Goal: Task Accomplishment & Management: Complete application form

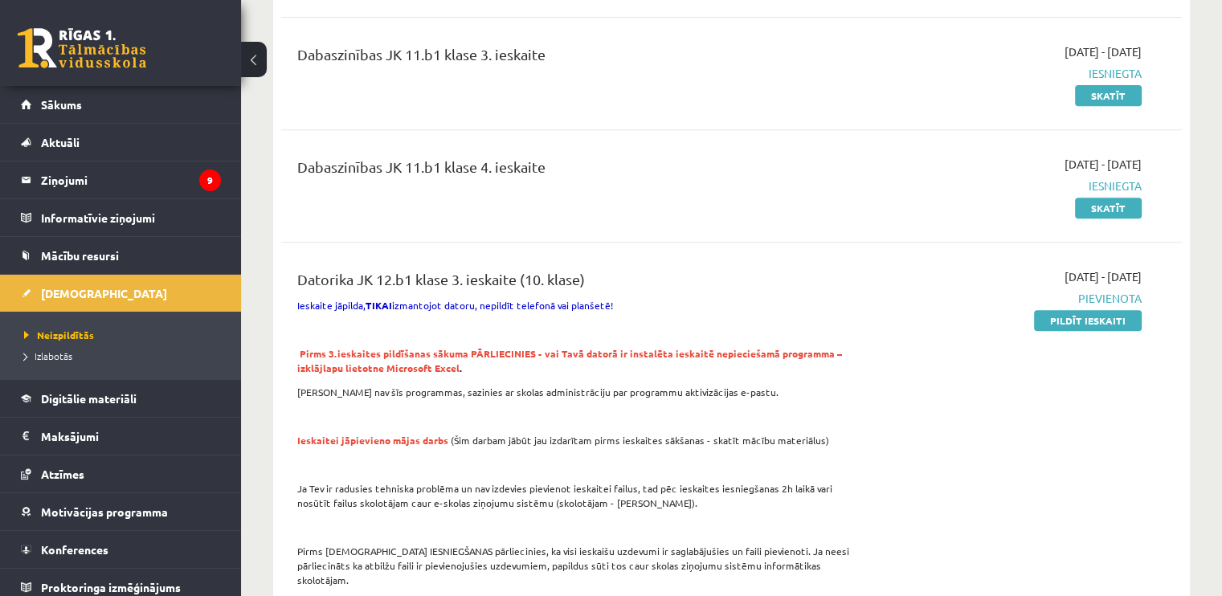
scroll to position [668, 0]
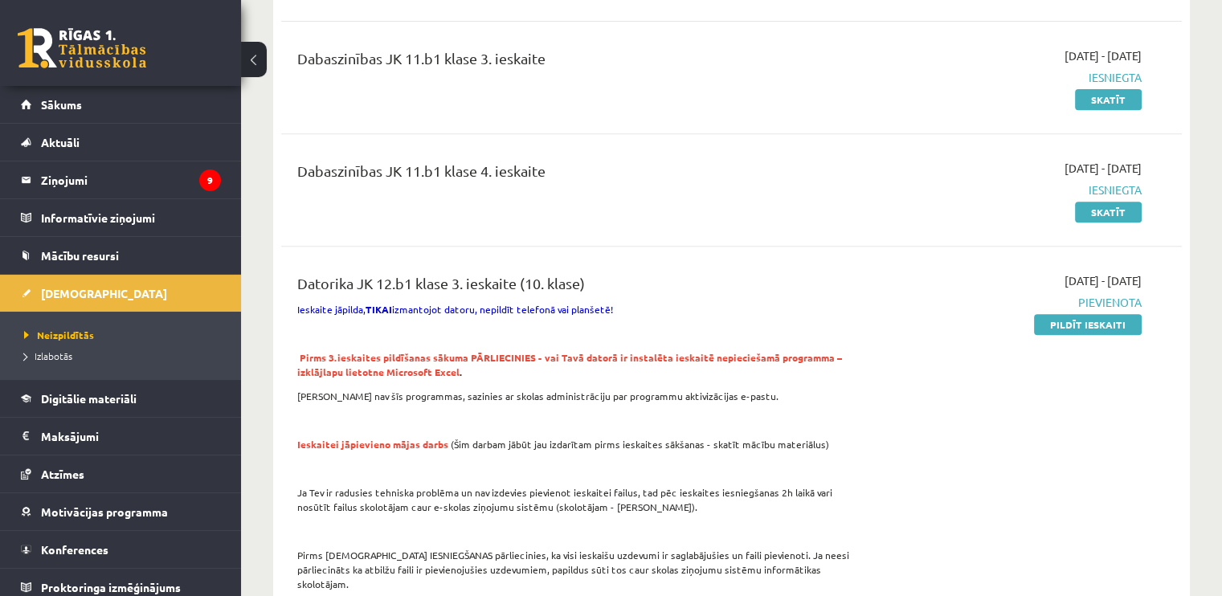
drag, startPoint x: 1064, startPoint y: 302, endPoint x: 670, endPoint y: 67, distance: 459.3
click at [1064, 314] on link "Pildīt ieskaiti" at bounding box center [1088, 324] width 108 height 21
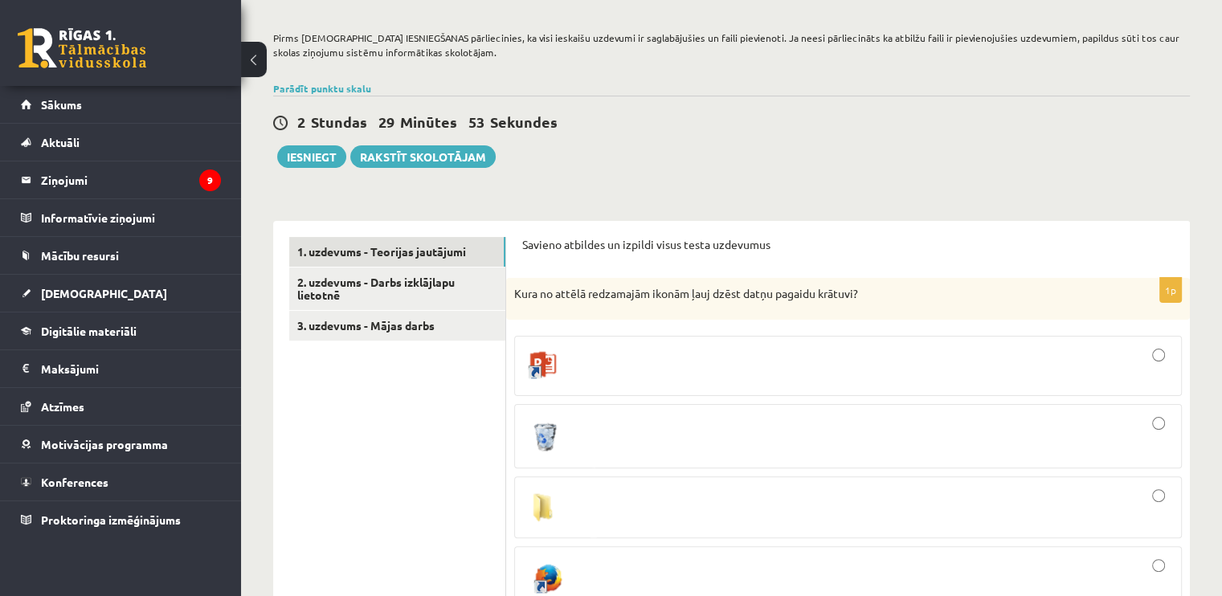
scroll to position [402, 0]
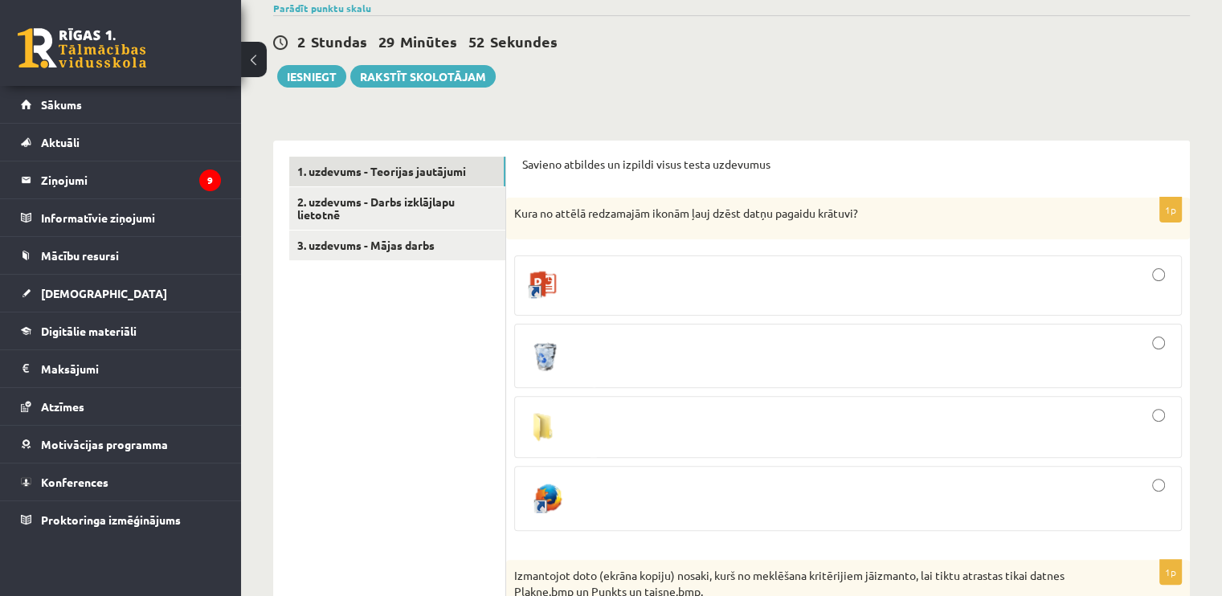
click at [721, 351] on div at bounding box center [848, 356] width 650 height 47
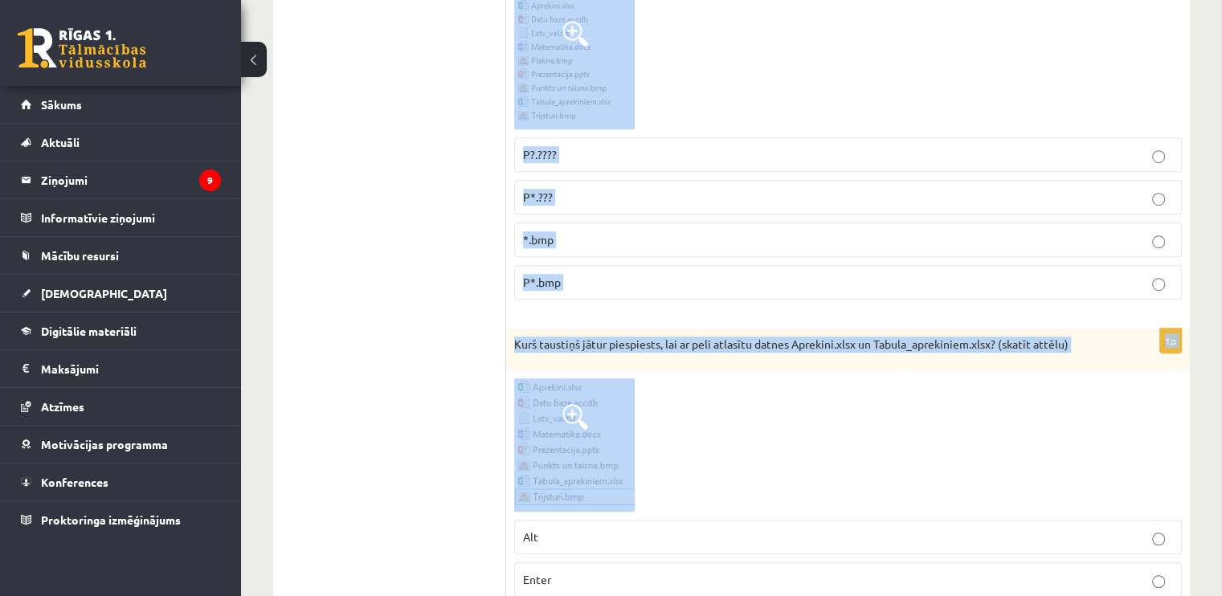
scroll to position [1044, 0]
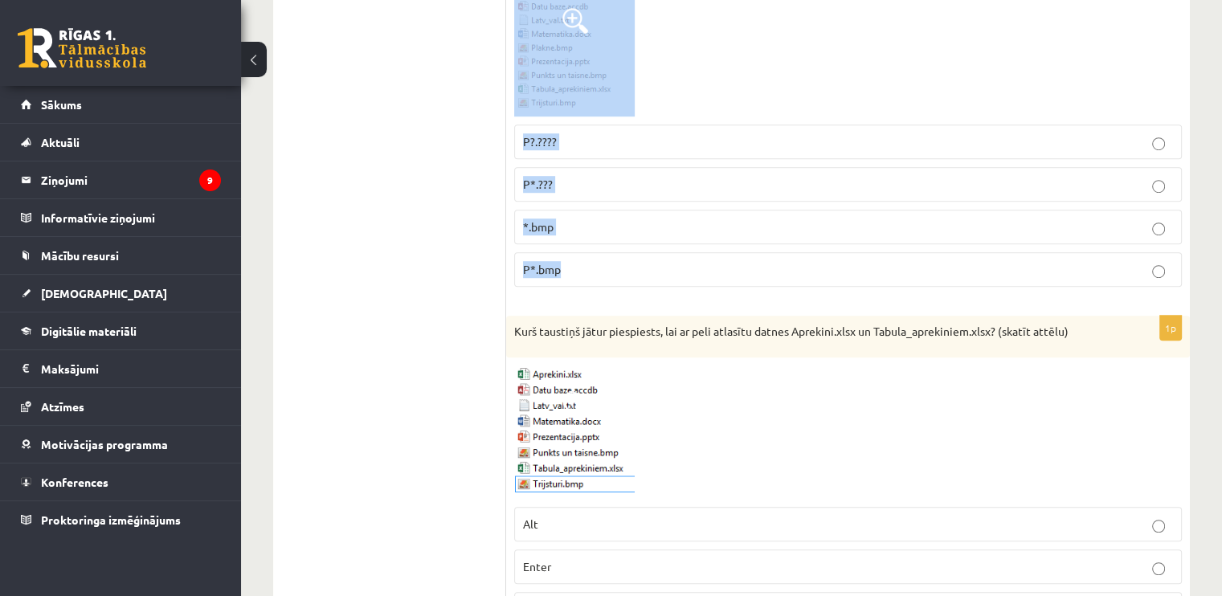
drag, startPoint x: 506, startPoint y: 154, endPoint x: 826, endPoint y: 280, distance: 343.7
click at [826, 280] on div "1p Izmantojot doto (ekrāna kopiju) nosaki, kurš no meklēšana kritērijiem jāizma…" at bounding box center [848, 108] width 684 height 382
copy div "Izmantojot doto (ekrāna kopiju) nosaki, kurš no meklēšana kritērijiem jāizmanto…"
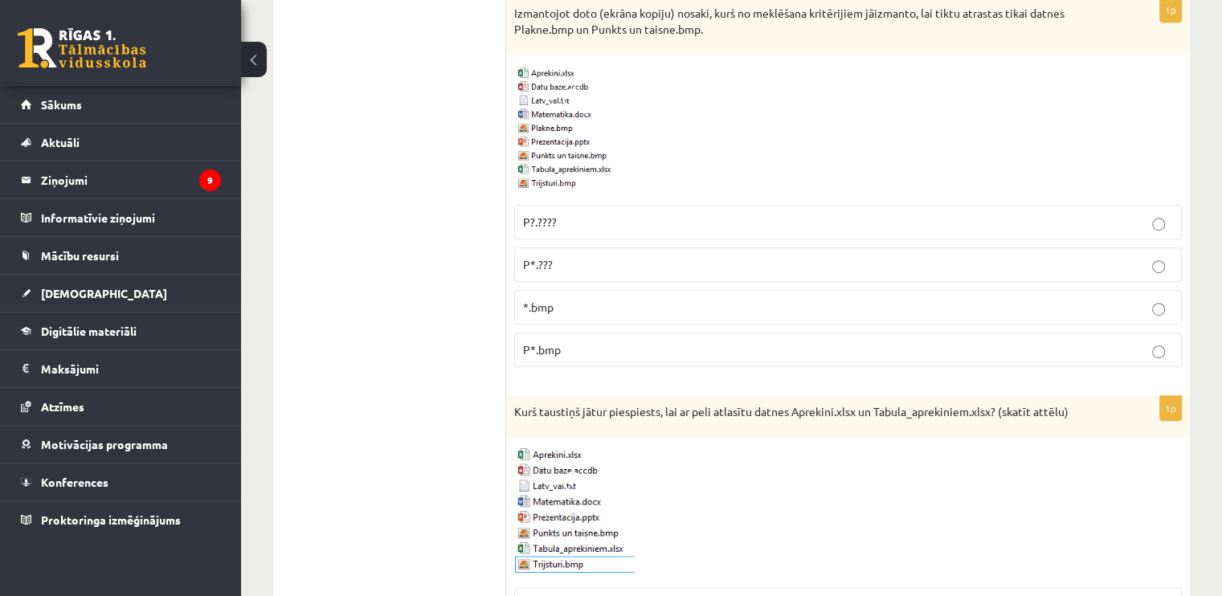
click at [561, 299] on p "*.bmp" at bounding box center [848, 307] width 650 height 17
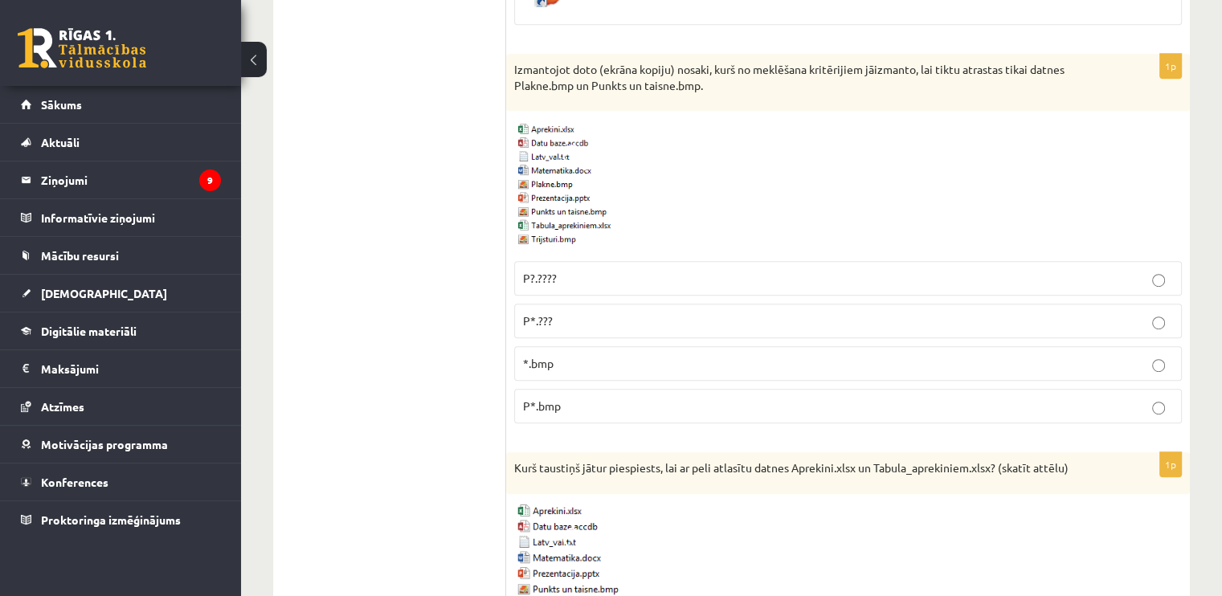
scroll to position [884, 0]
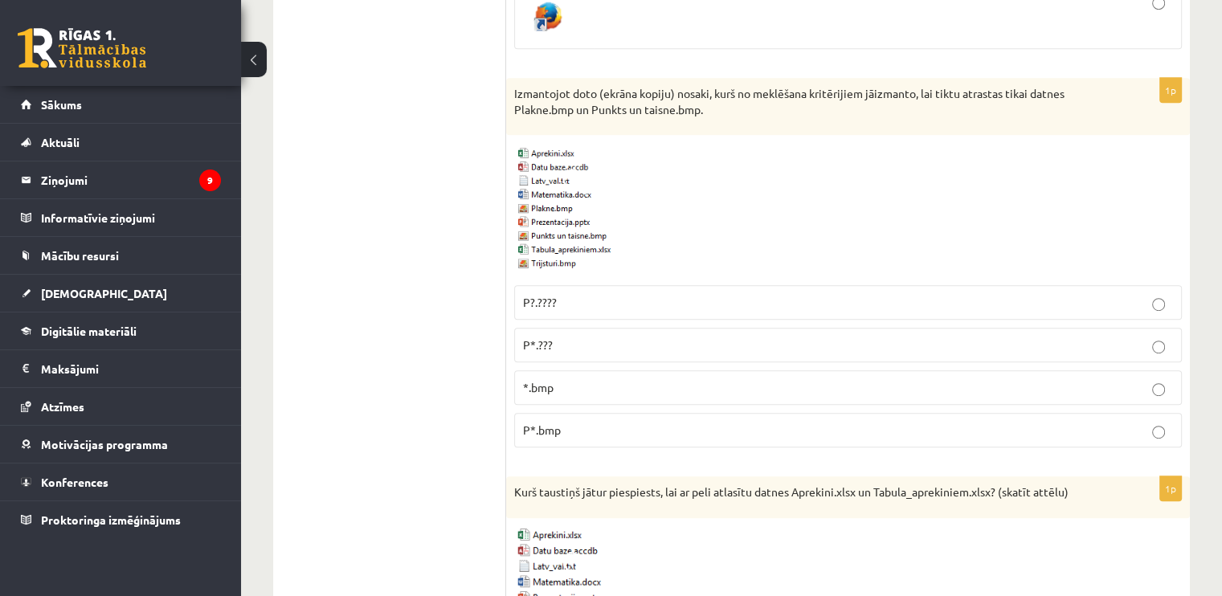
click at [567, 422] on p "P*.bmp" at bounding box center [848, 430] width 650 height 17
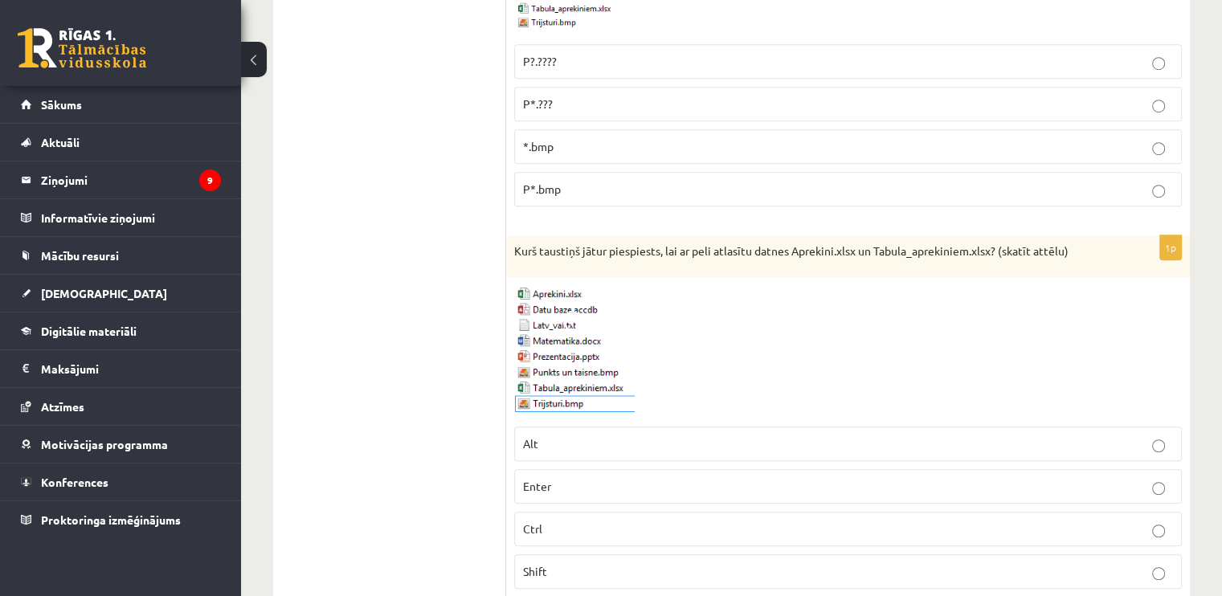
scroll to position [1205, 0]
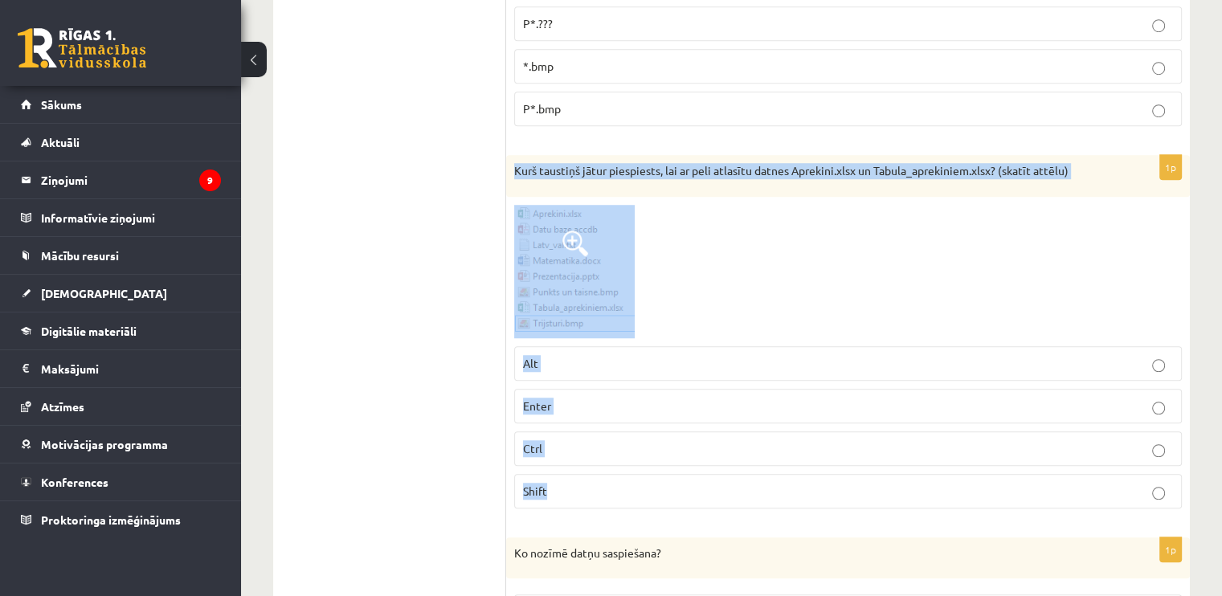
drag, startPoint x: 546, startPoint y: 185, endPoint x: 635, endPoint y: 467, distance: 295.7
click at [635, 467] on div "1p Kurš taustiņš jātur piespiests, lai ar peli atlasītu datnes Aprekini.xlsx un…" at bounding box center [848, 338] width 684 height 366
copy div "Kurš taustiņš jātur piespiests, lai ar peli atlasītu datnes Aprekini.xlsx un Ta…"
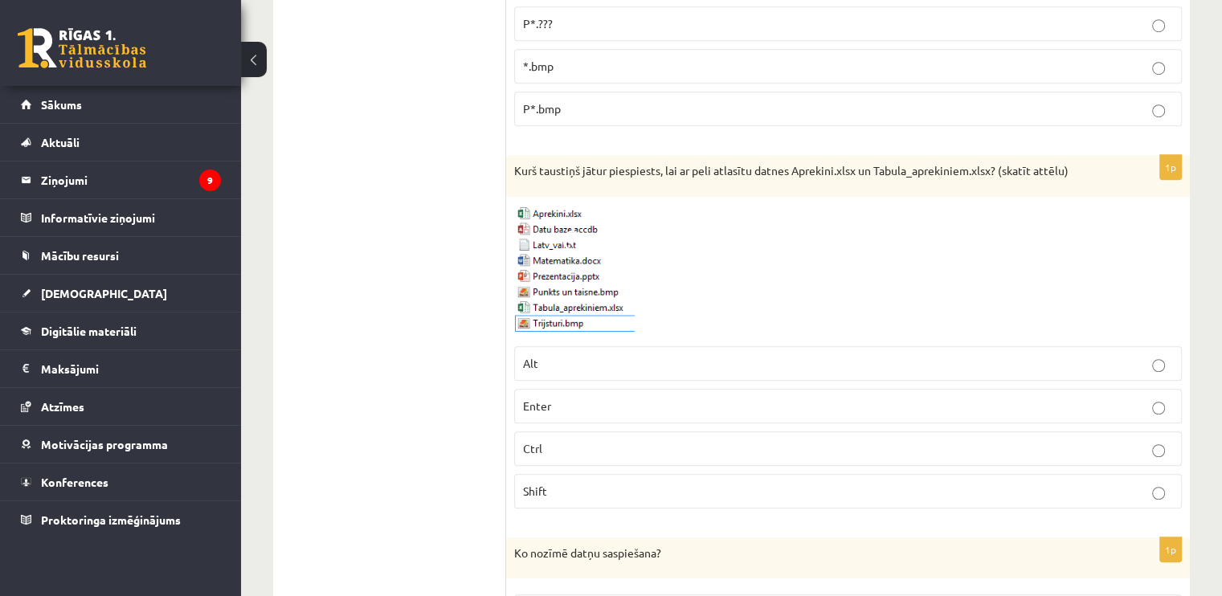
click at [524, 441] on span "Ctrl" at bounding box center [532, 448] width 19 height 14
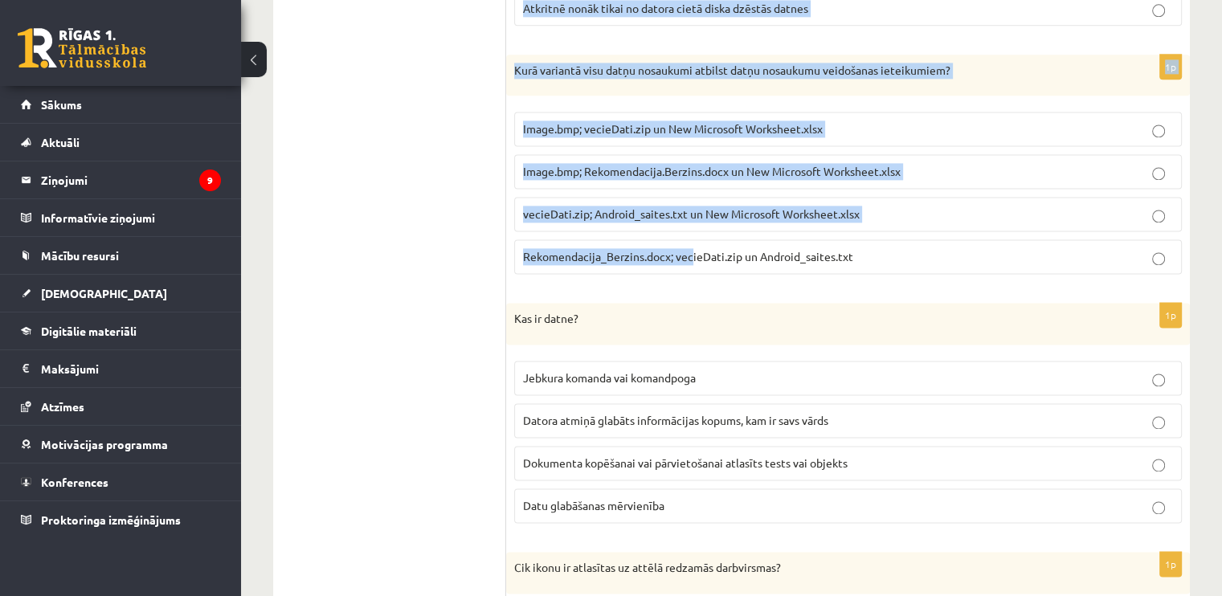
scroll to position [2410, 0]
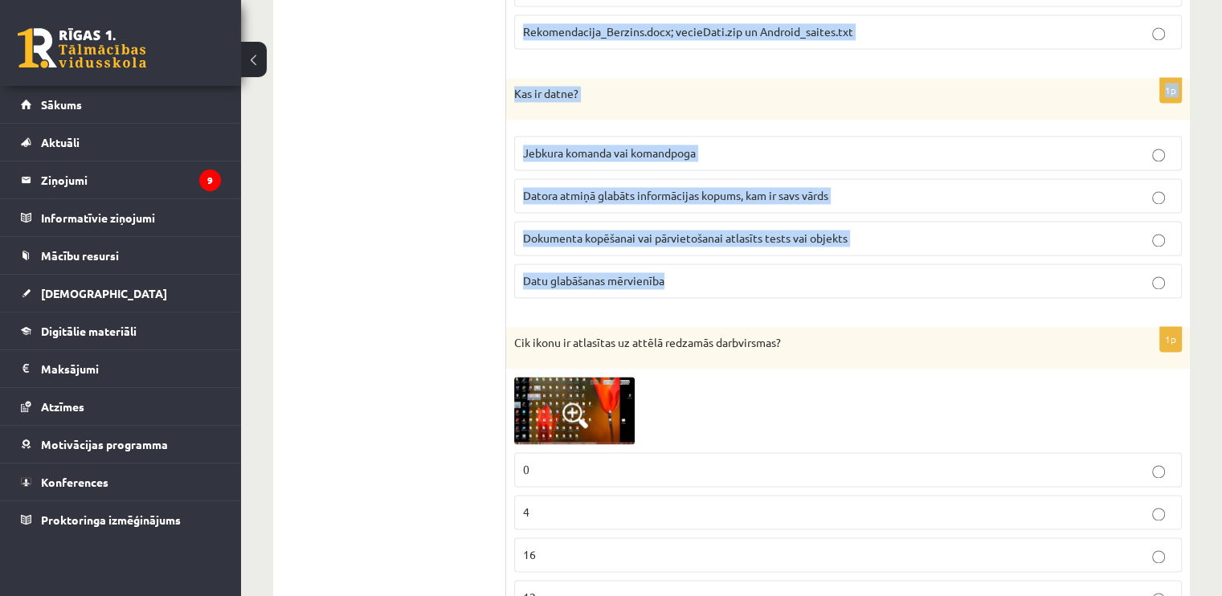
drag, startPoint x: 507, startPoint y: 44, endPoint x: 693, endPoint y: 253, distance: 279.9
copy form "Lo ipsumd sitam consectetu? Adipi elitseddoeiusm tempori ut laboreetdolo magnaa…"
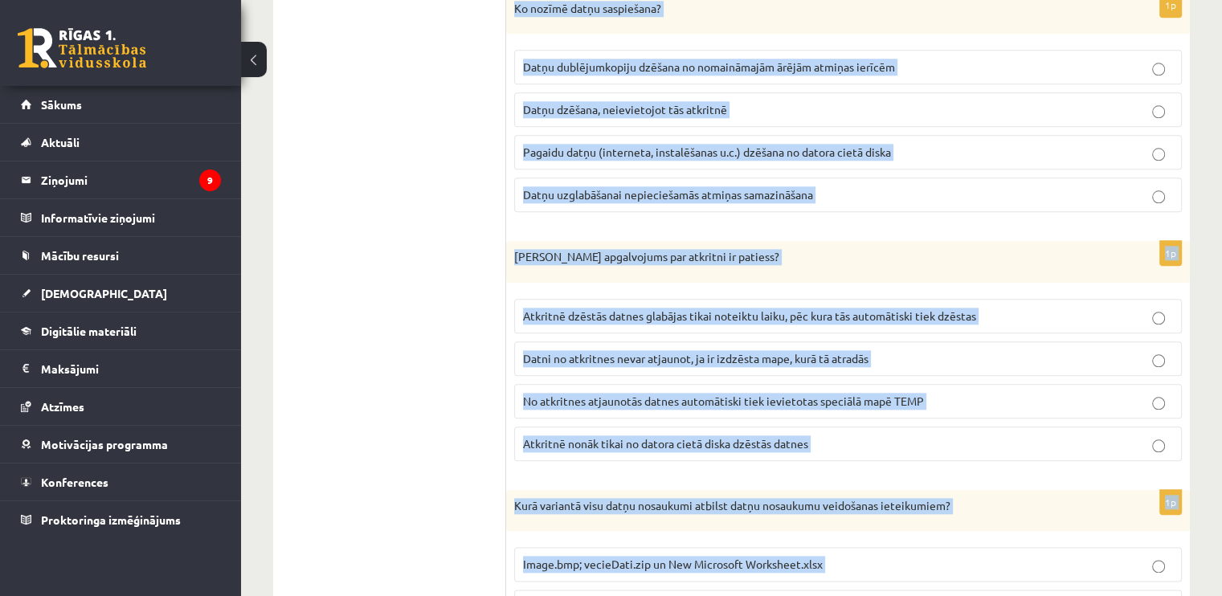
scroll to position [1607, 0]
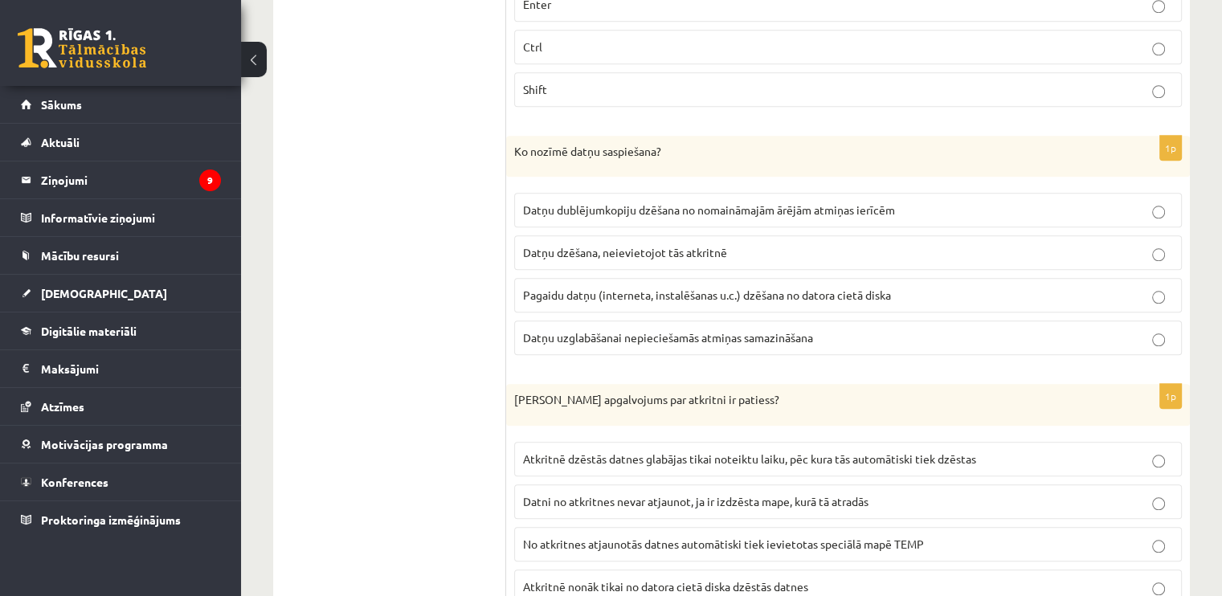
drag, startPoint x: 651, startPoint y: 321, endPoint x: 549, endPoint y: 71, distance: 269.9
click at [651, 330] on span "Datņu uzglabāšanai nepieciešamās atmiņas samazināšana" at bounding box center [668, 337] width 290 height 14
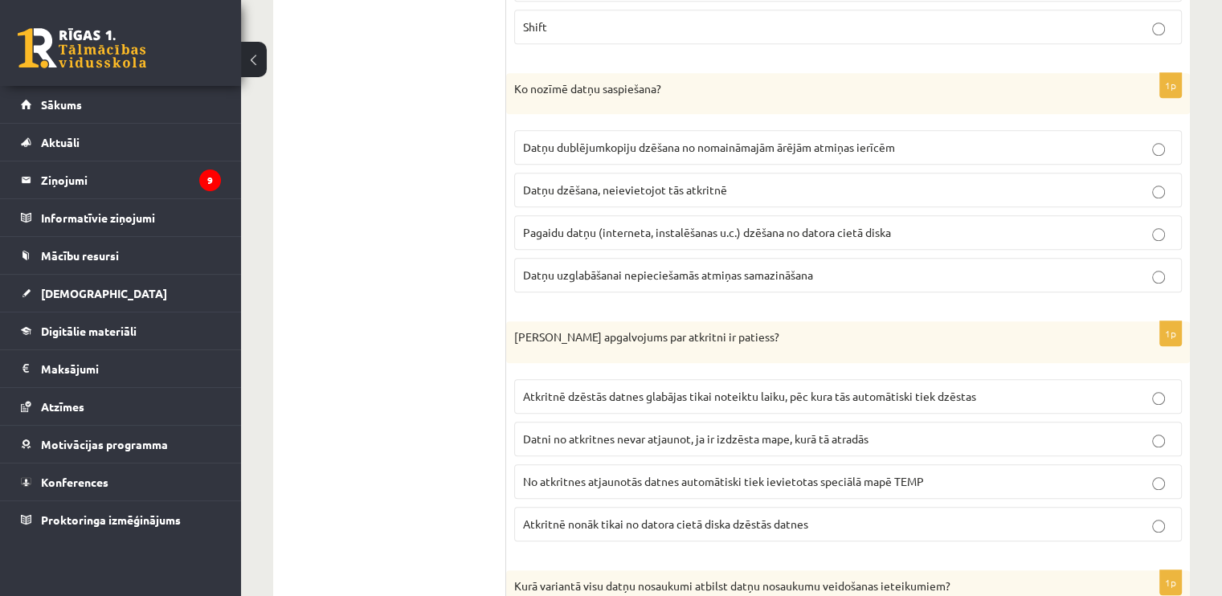
scroll to position [1767, 0]
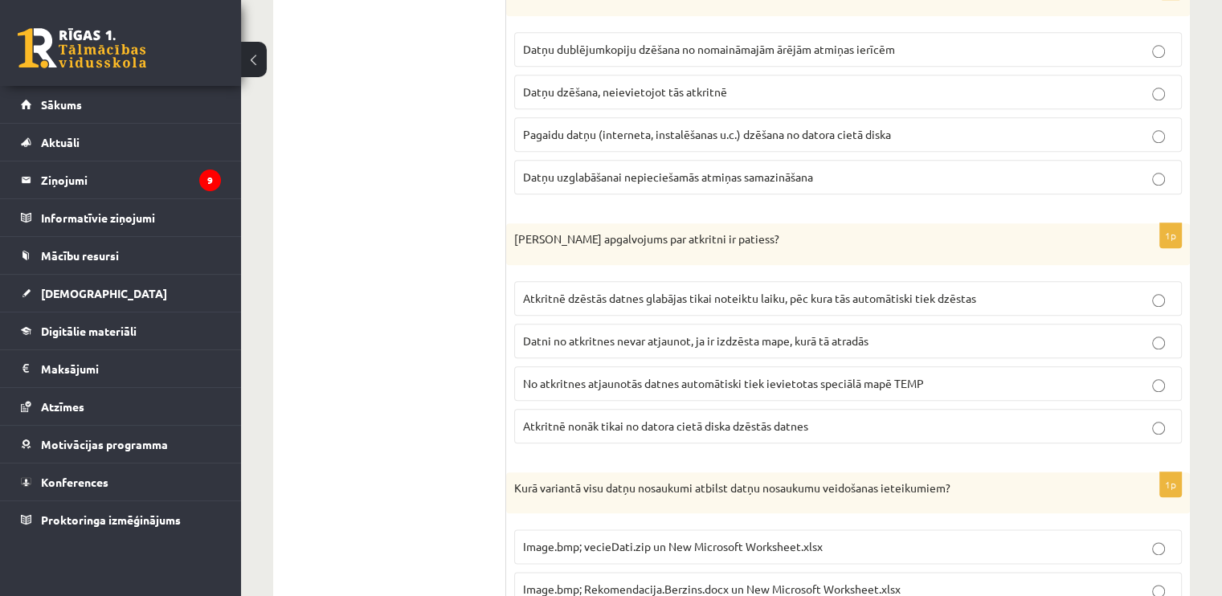
click at [564, 409] on label "Atkritnē nonāk tikai no datora cietā diska dzēstās datnes" at bounding box center [848, 426] width 668 height 35
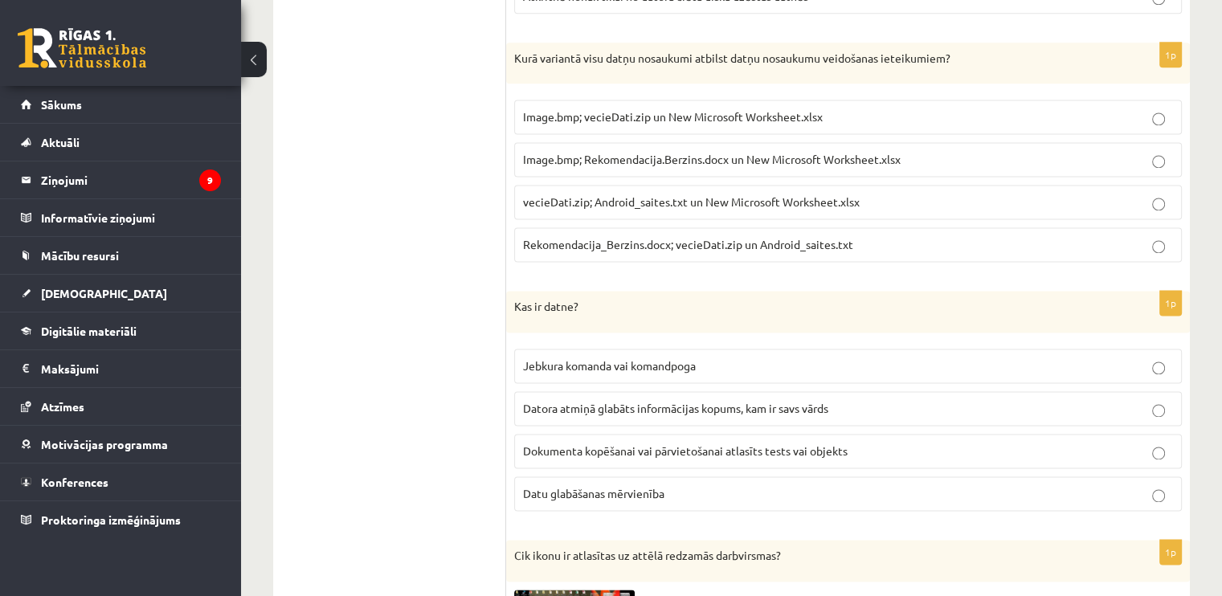
scroll to position [2169, 0]
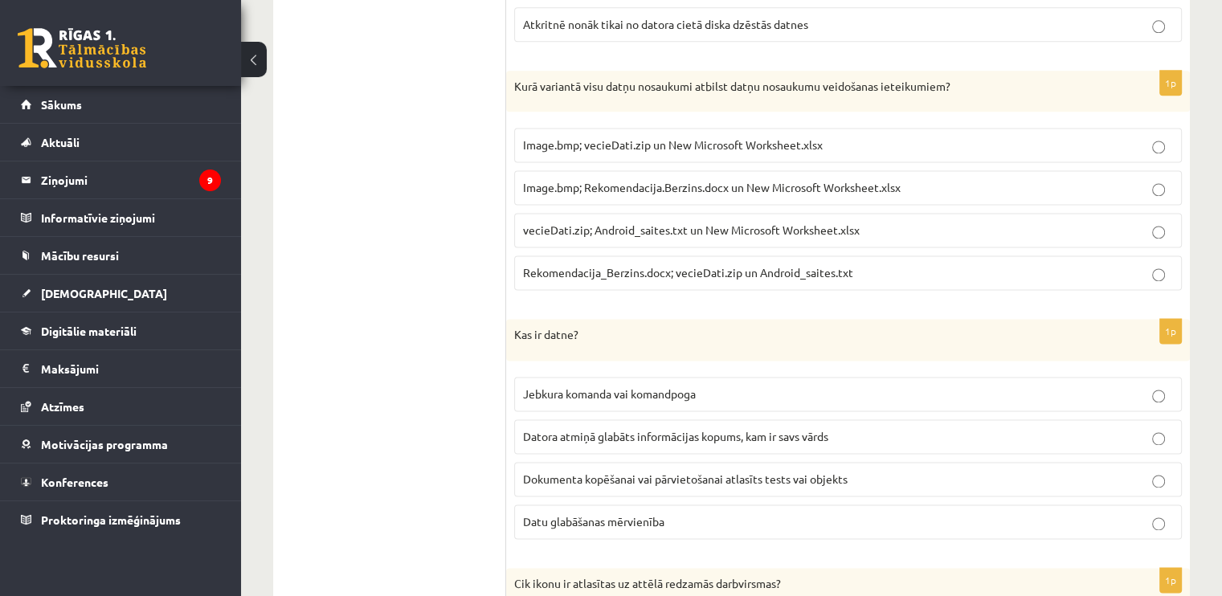
click at [635, 265] on span "Rekomendacija_Berzins.docx; vecieDati.zip un Android_saites.txt" at bounding box center [688, 272] width 330 height 14
click at [604, 424] on label "Datora atmiņā glabāts informācijas kopums, kam ir savs vārds" at bounding box center [848, 436] width 668 height 35
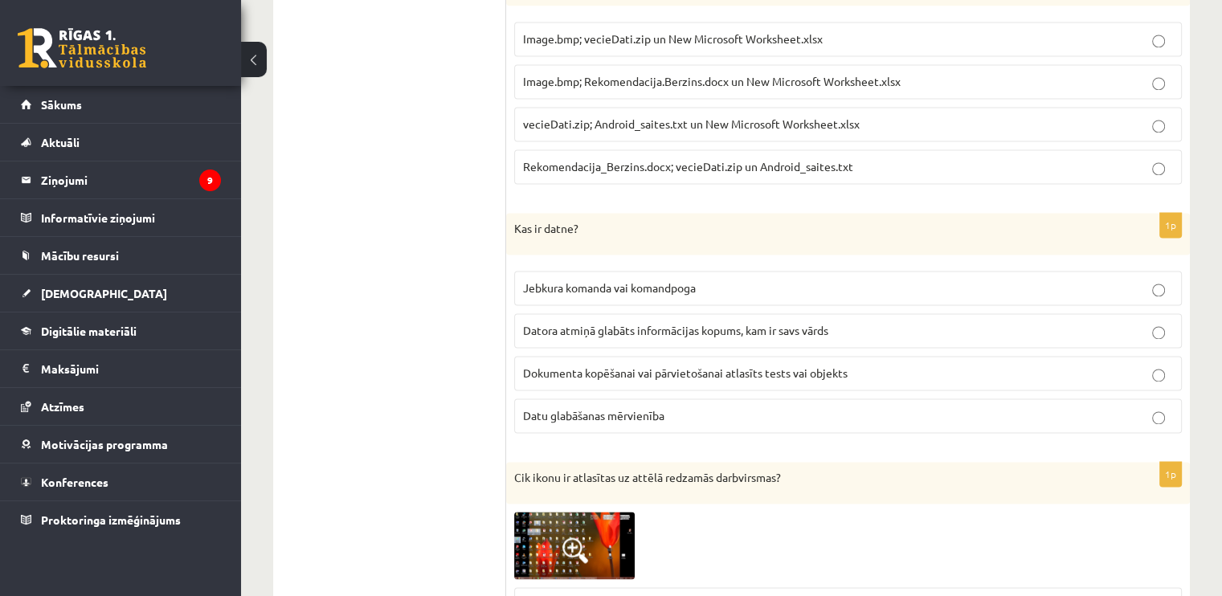
scroll to position [2571, 0]
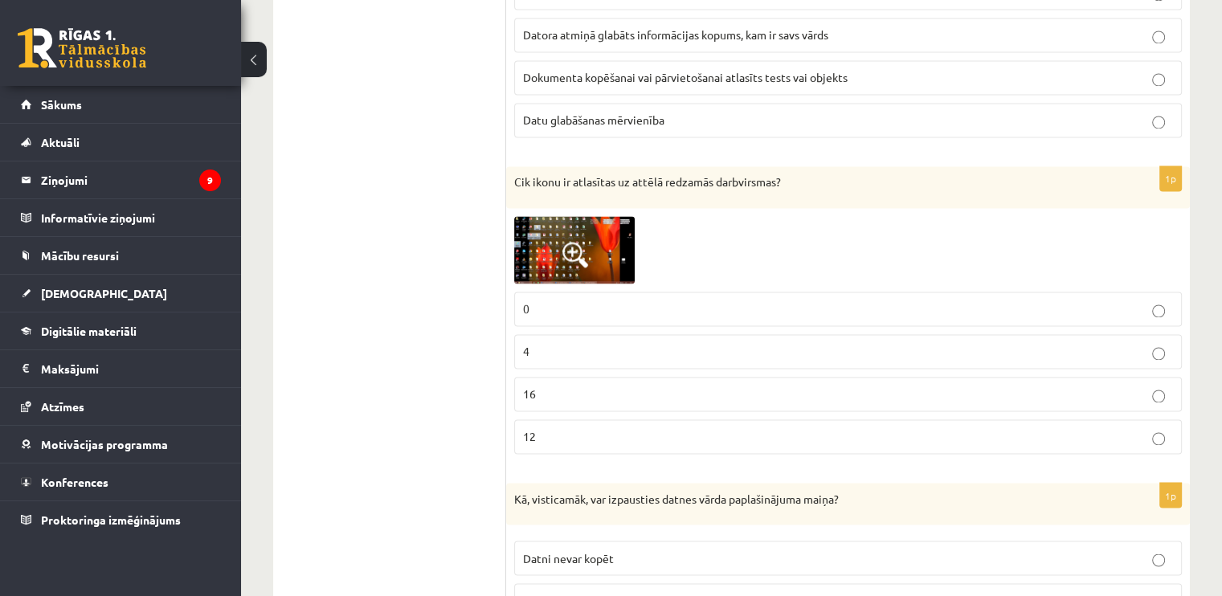
click at [558, 226] on img at bounding box center [574, 249] width 120 height 67
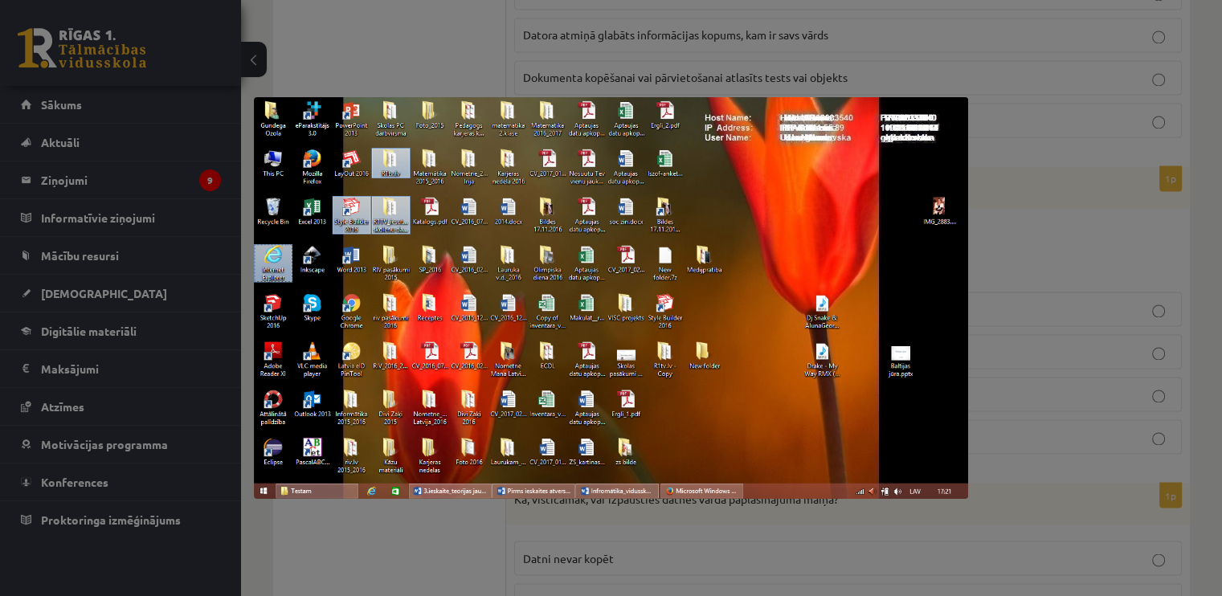
click at [1057, 228] on div at bounding box center [611, 298] width 1222 height 596
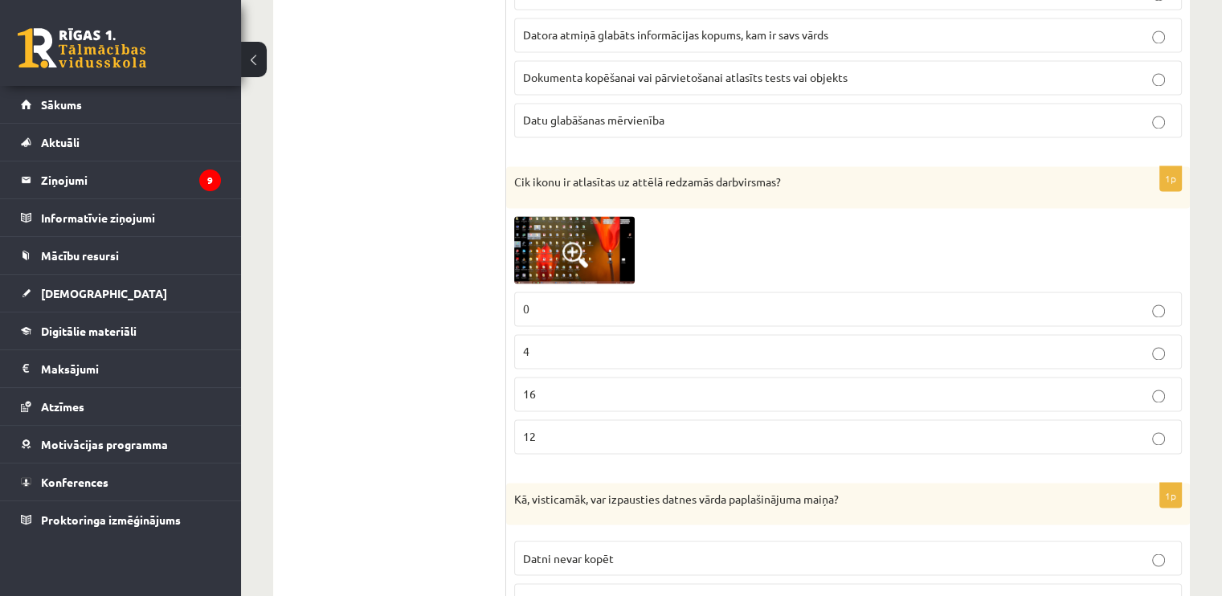
click at [704, 337] on label "4" at bounding box center [848, 351] width 668 height 35
click at [565, 242] on span at bounding box center [575, 255] width 26 height 26
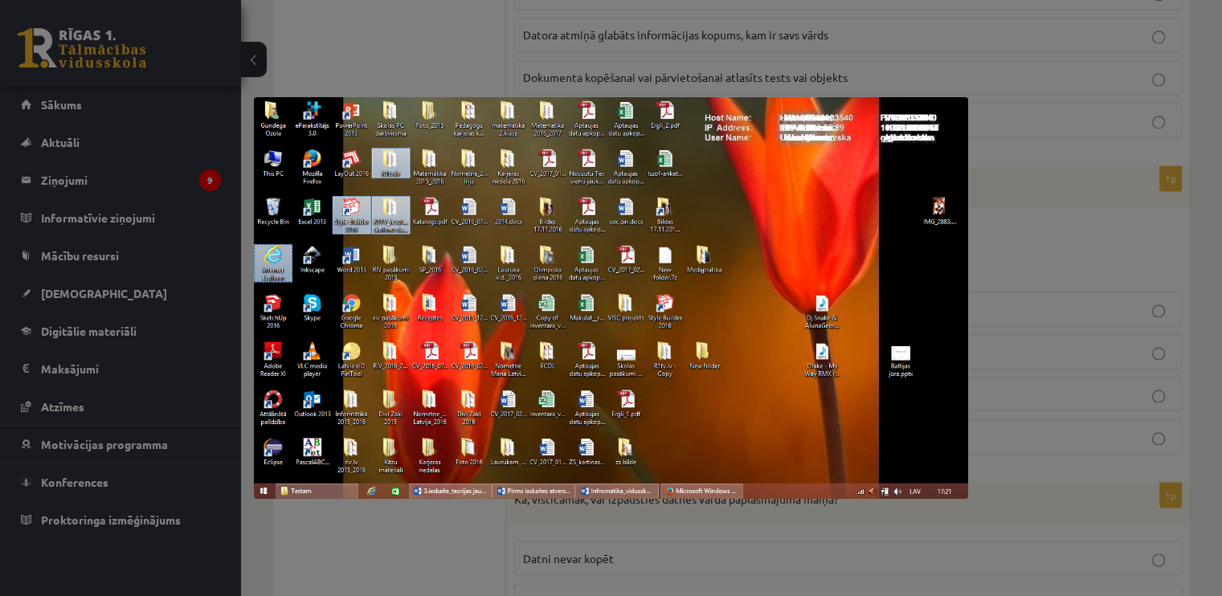
click at [1023, 93] on div at bounding box center [611, 298] width 1222 height 596
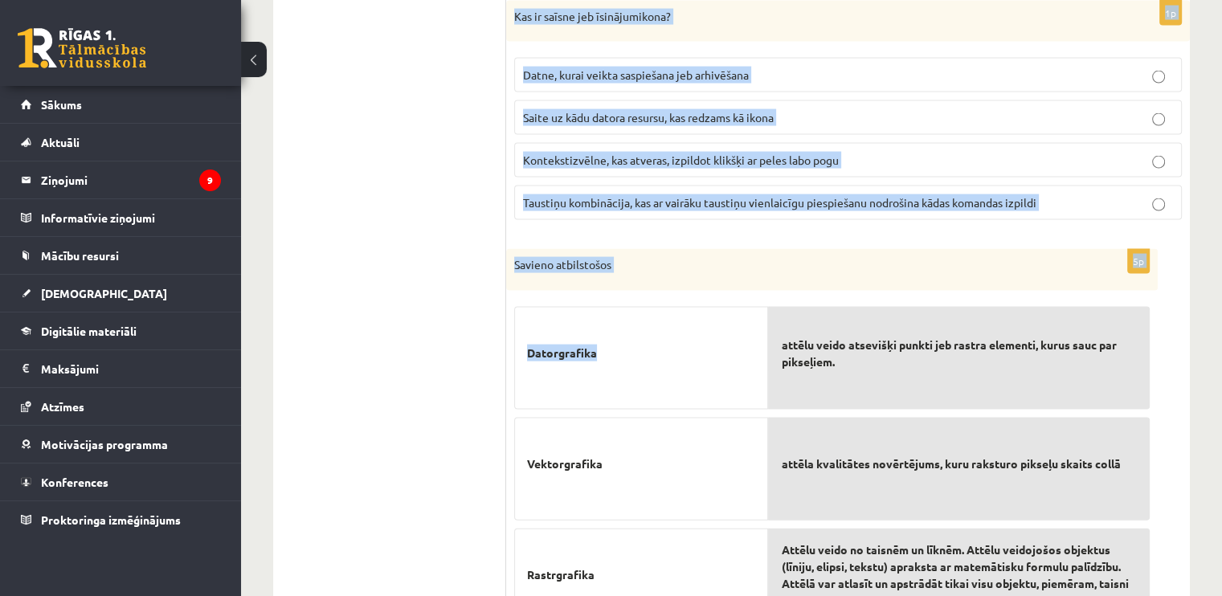
scroll to position [3294, 0]
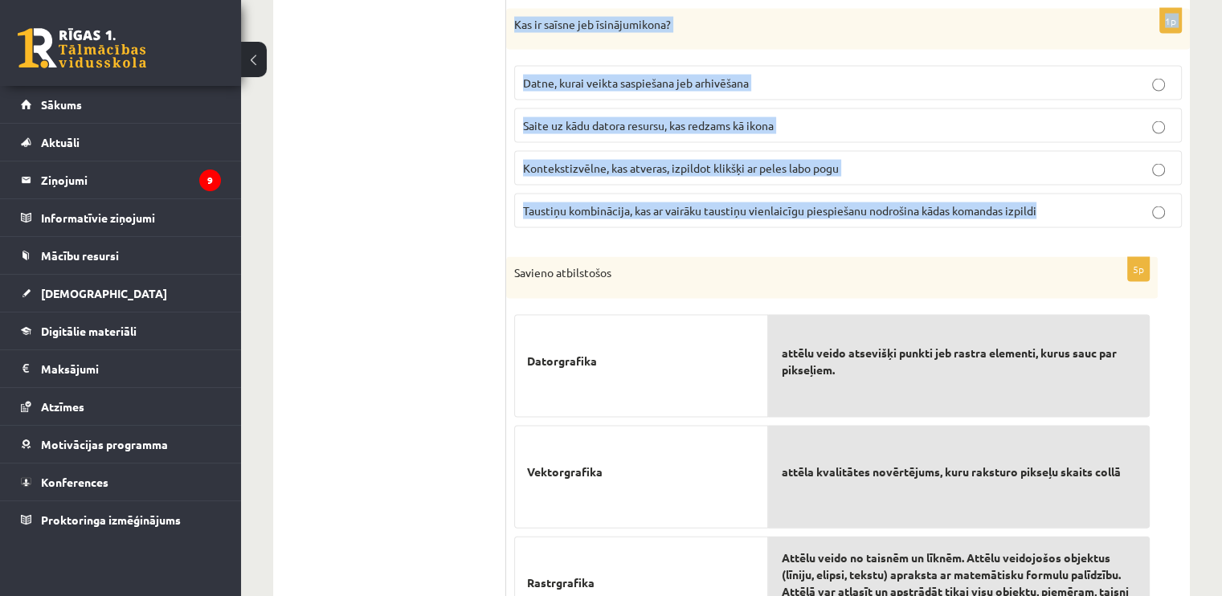
drag, startPoint x: 508, startPoint y: 223, endPoint x: 1076, endPoint y: 200, distance: 569.2
copy form "Kā, visticamāk, var izpausties datnes vārda paplašinājuma maiņa? Datni nevar ko…"
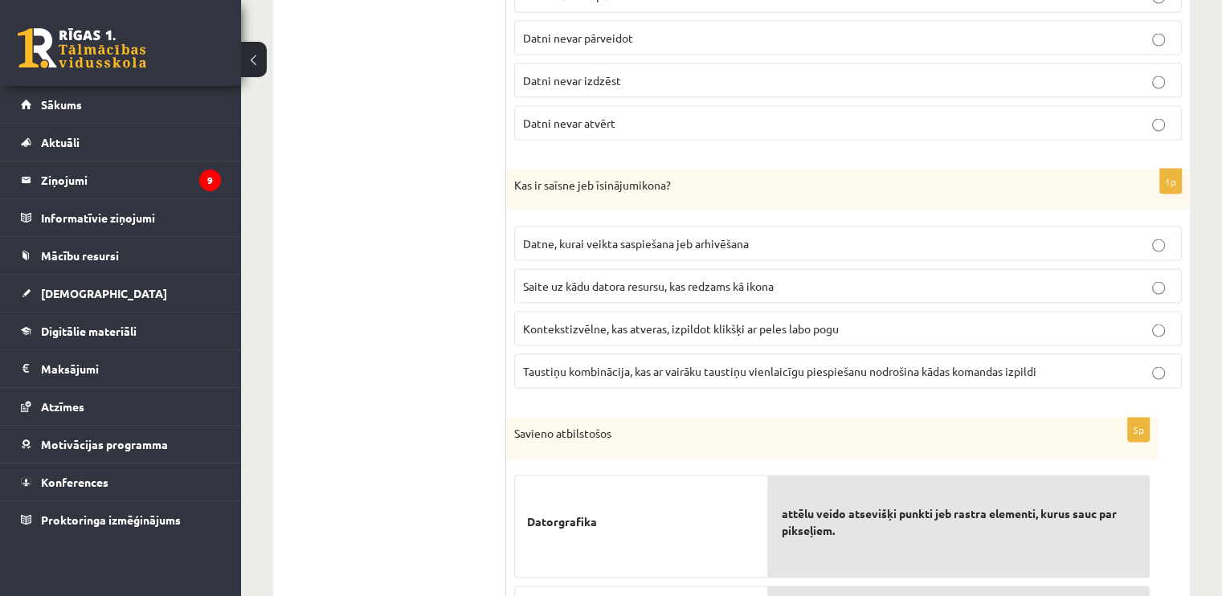
click at [575, 279] on span "Saite uz kādu datora resursu, kas redzams kā ikona" at bounding box center [648, 286] width 251 height 14
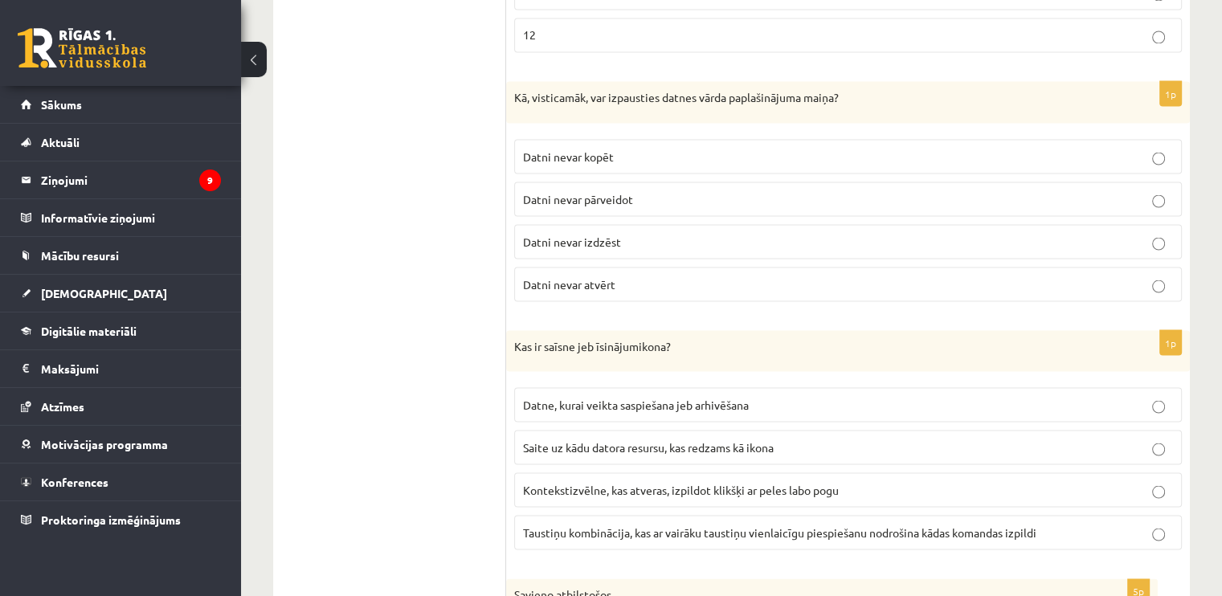
click at [602, 276] on span "Datni nevar atvērt" at bounding box center [569, 283] width 92 height 14
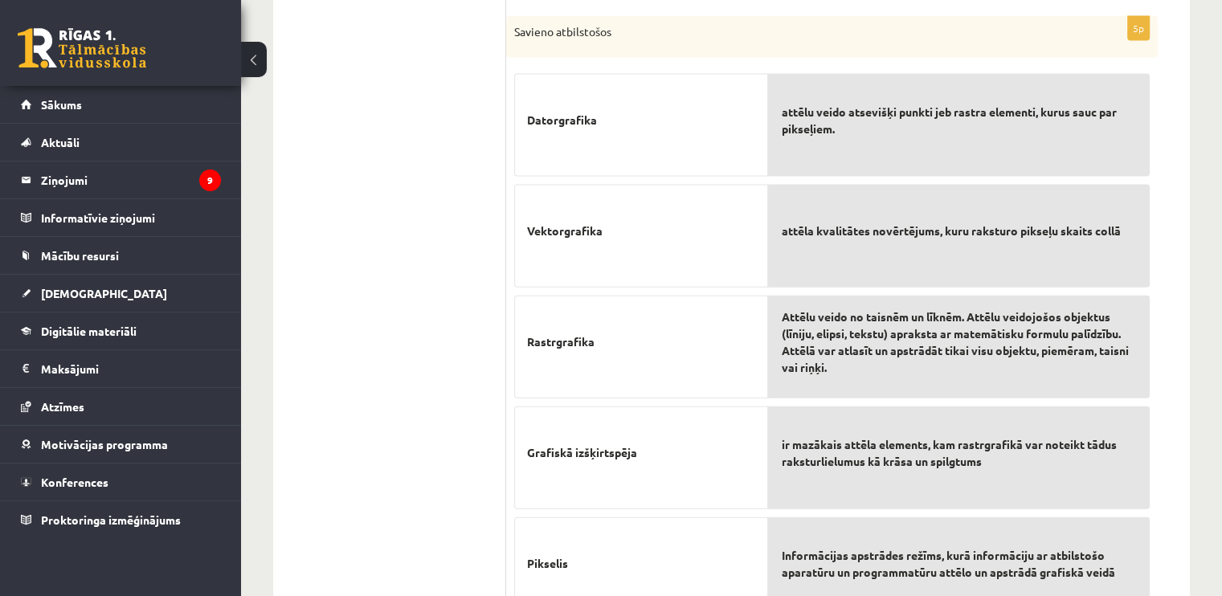
scroll to position [3494, 0]
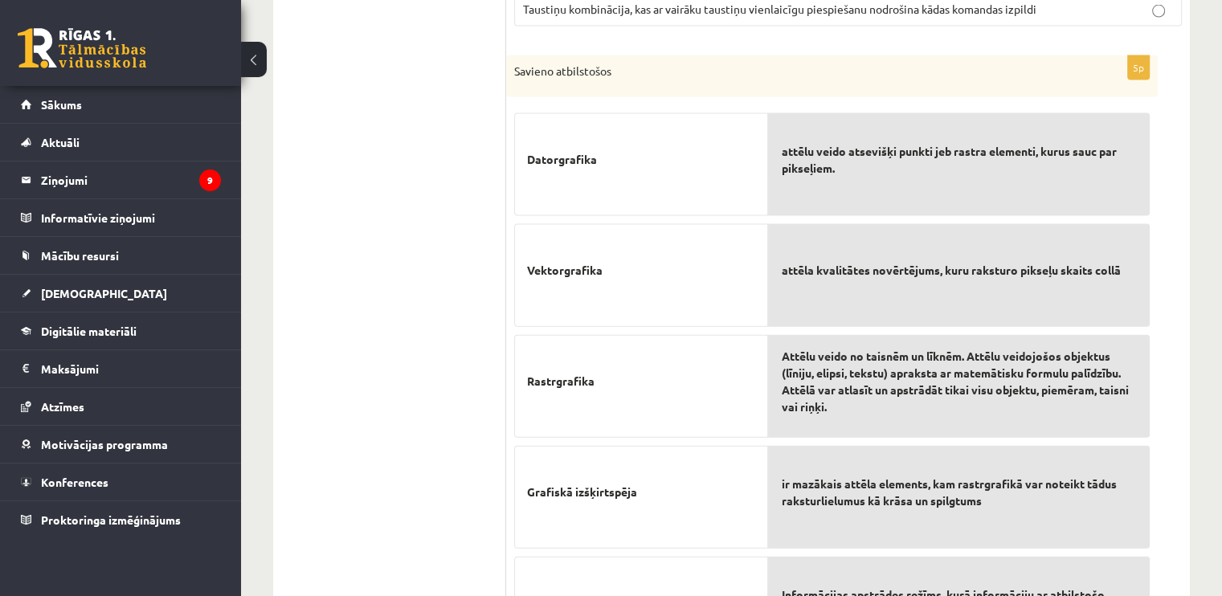
drag, startPoint x: 494, startPoint y: 78, endPoint x: 423, endPoint y: 6, distance: 101.7
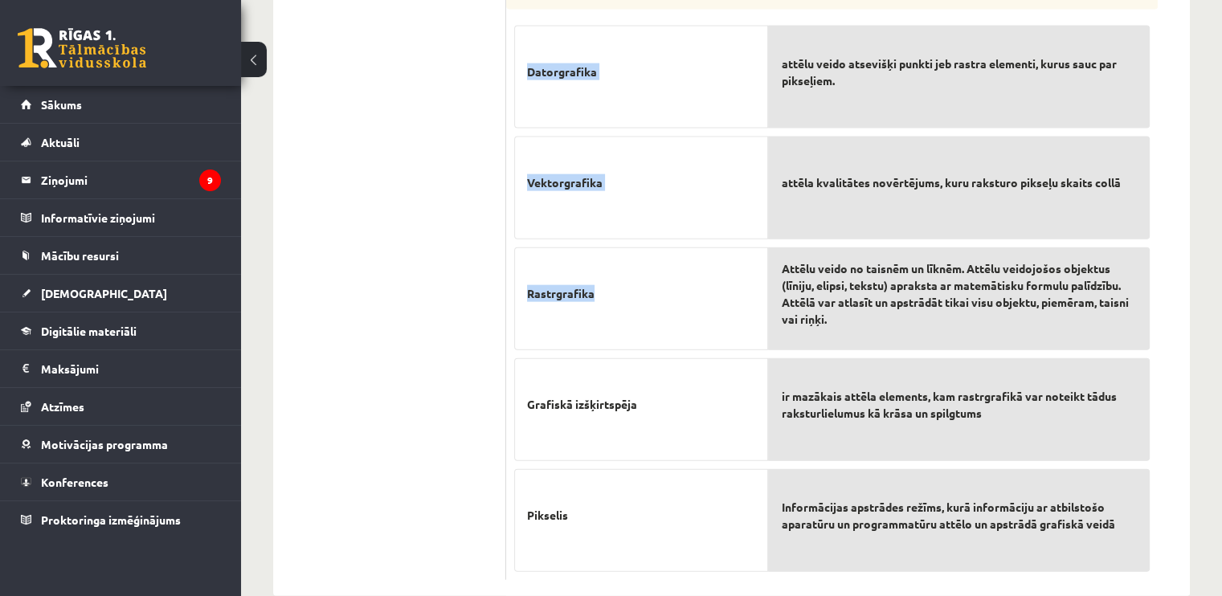
scroll to position [3585, 0]
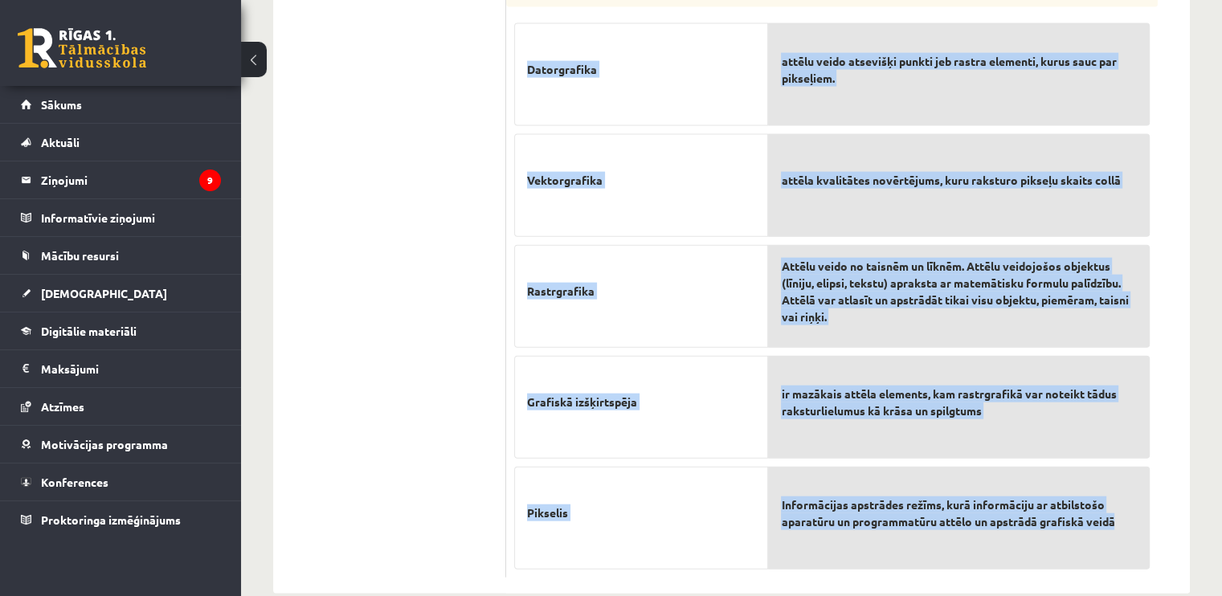
drag, startPoint x: 515, startPoint y: 44, endPoint x: 1127, endPoint y: 537, distance: 785.6
click at [1127, 537] on div "5p Savieno atbilstošos Datorgrafika Vektorgrafika Rastrgrafika Grafiskā izšķirt…" at bounding box center [831, 271] width 651 height 612
copy div "Savieno atbilstošos Datorgrafika Vektorgrafika Rastrgrafika Grafiskā izšķirtspē…"
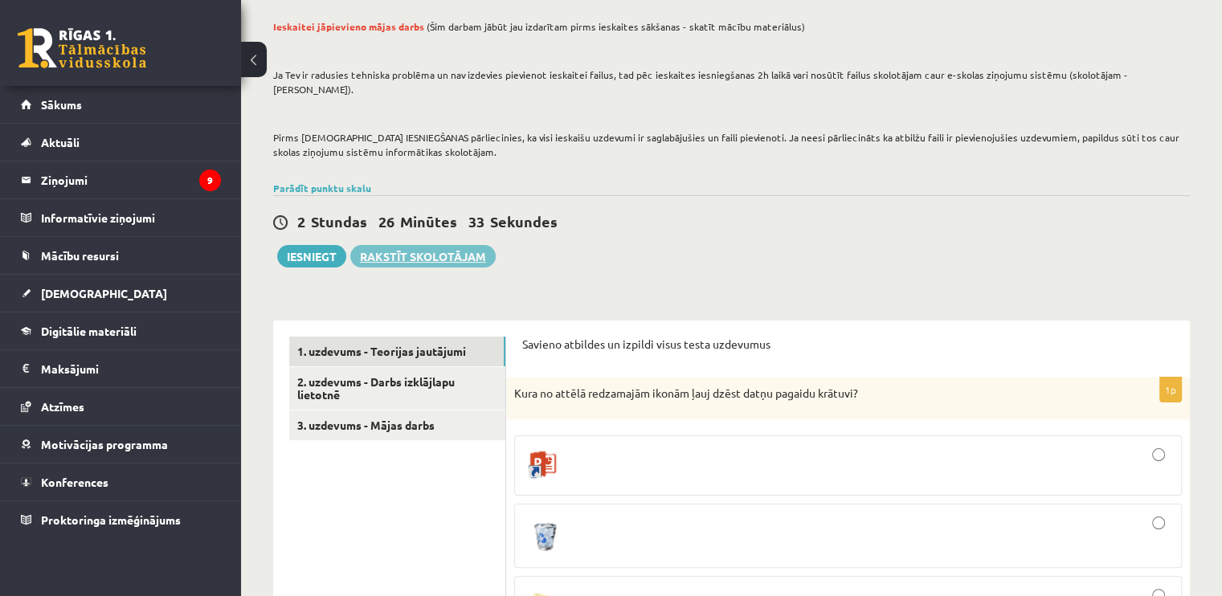
scroll to position [131, 0]
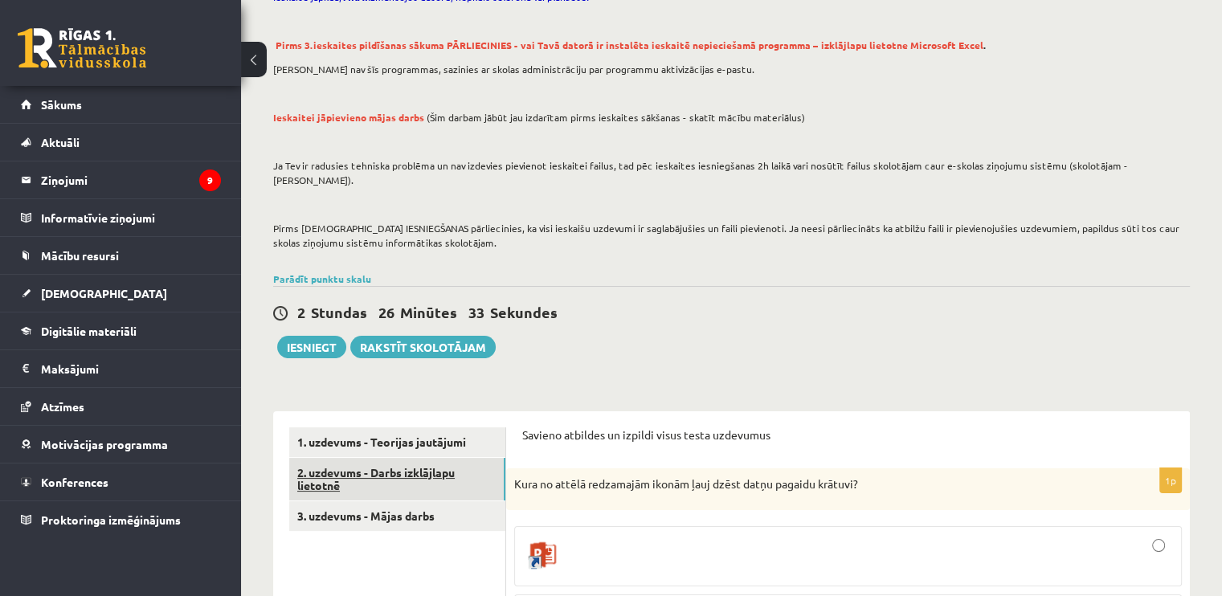
click at [391, 462] on link "2. uzdevums - Darbs izklājlapu lietotnē" at bounding box center [397, 479] width 216 height 43
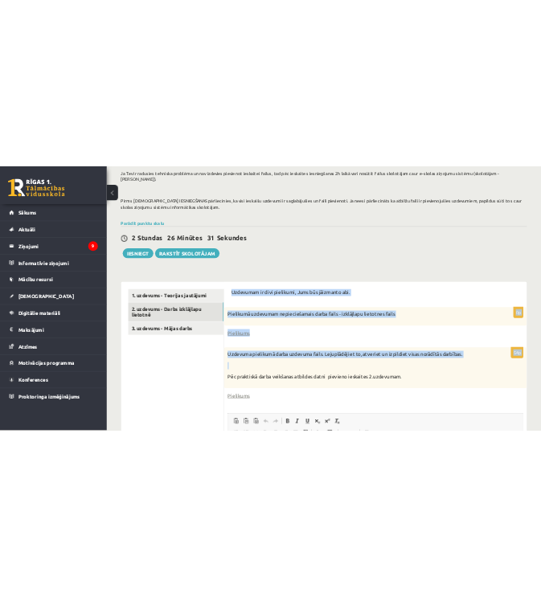
scroll to position [292, 0]
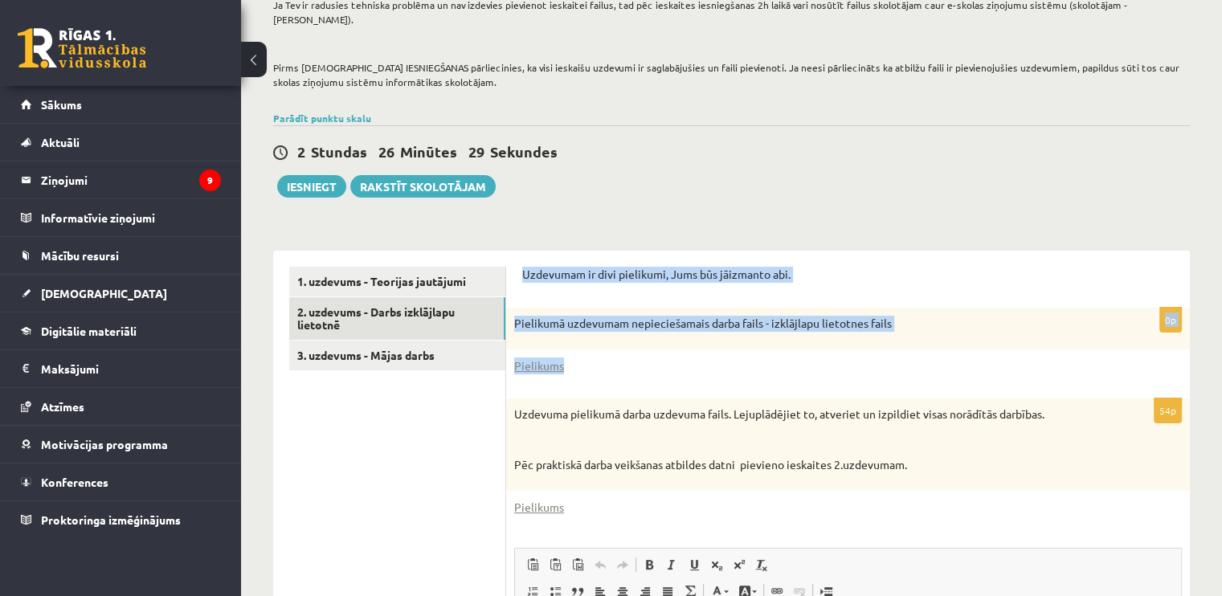
drag, startPoint x: 554, startPoint y: 423, endPoint x: 803, endPoint y: 345, distance: 260.9
click at [803, 345] on div "Uzdevumam ir divi pielikumi, Jums būs jāizmanto abi. 0p Pielikumā uzdevumam nep…" at bounding box center [848, 574] width 684 height 647
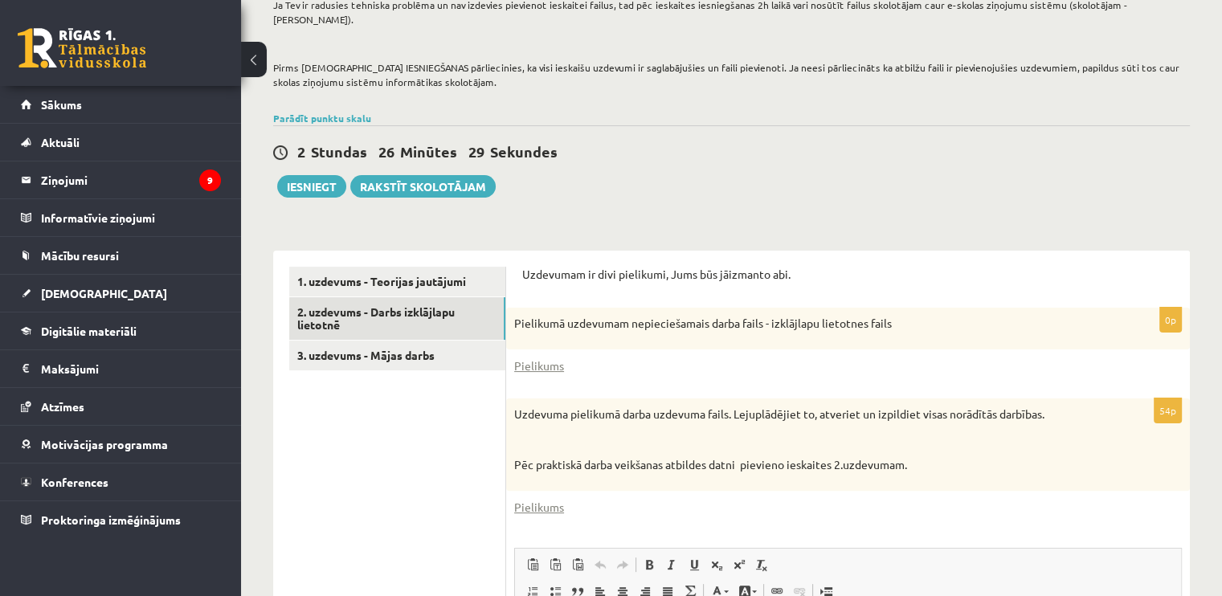
click at [803, 357] on div "Pielikums" at bounding box center [848, 365] width 668 height 17
click at [542, 357] on link "Pielikums" at bounding box center [539, 365] width 50 height 17
click at [540, 499] on link "Pielikums" at bounding box center [539, 507] width 50 height 17
